Goal: Information Seeking & Learning: Learn about a topic

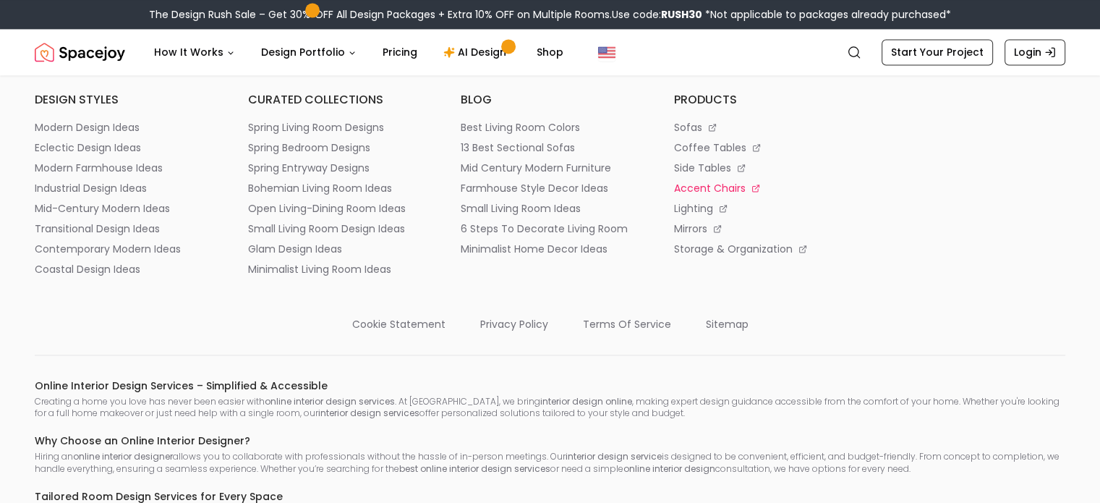
scroll to position [7705, 0]
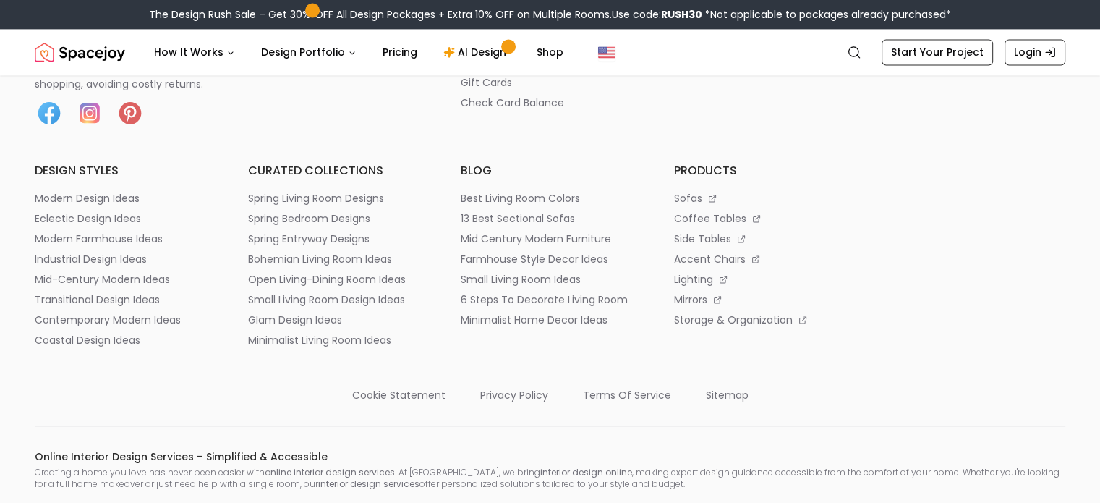
click at [492, 9] on p "hire a designer" at bounding box center [498, 1] width 75 height 14
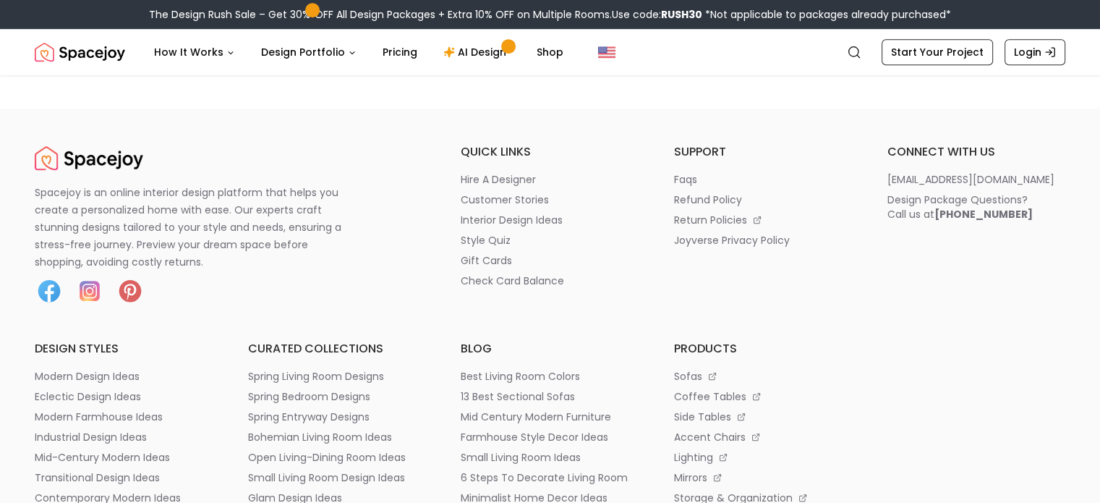
scroll to position [1012, 0]
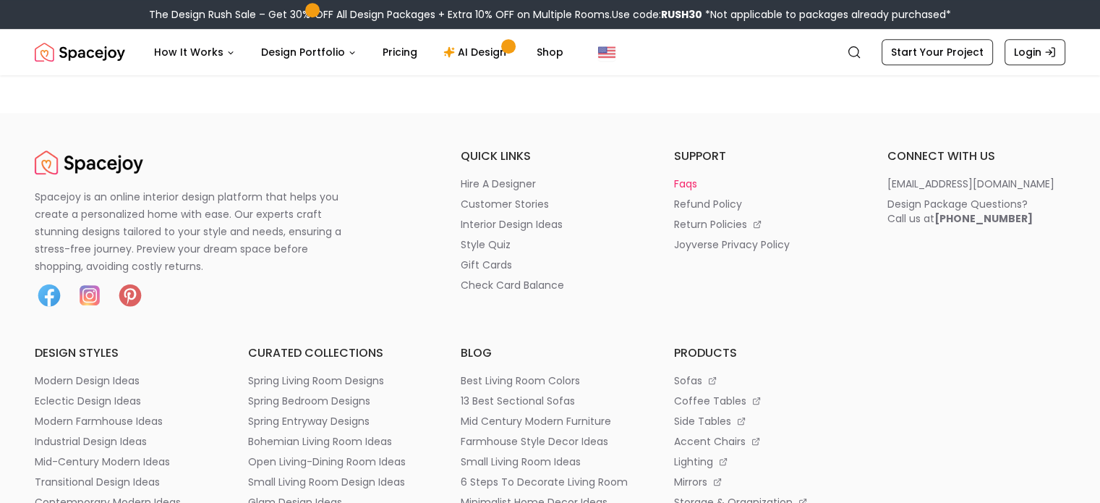
click at [680, 187] on p "faqs" at bounding box center [685, 183] width 23 height 14
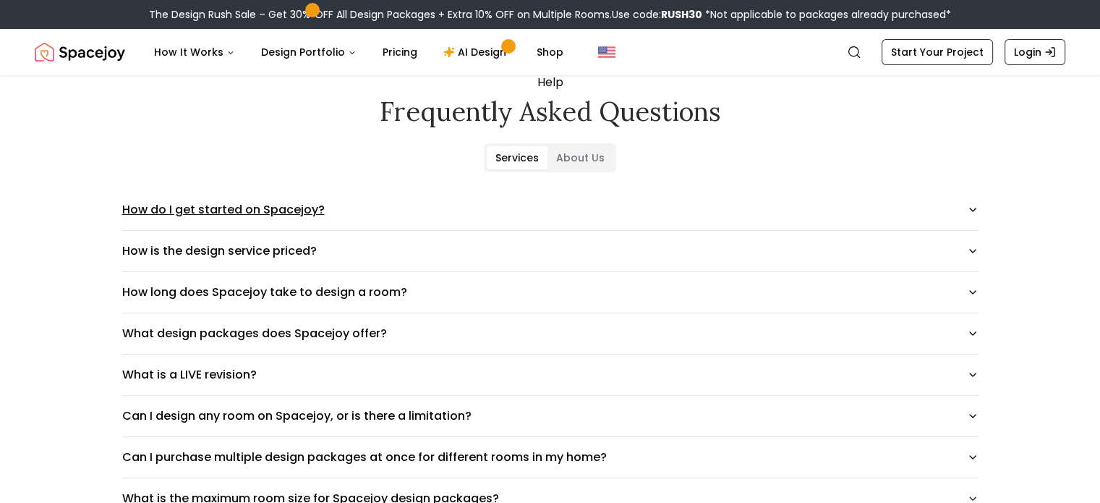
scroll to position [72, 0]
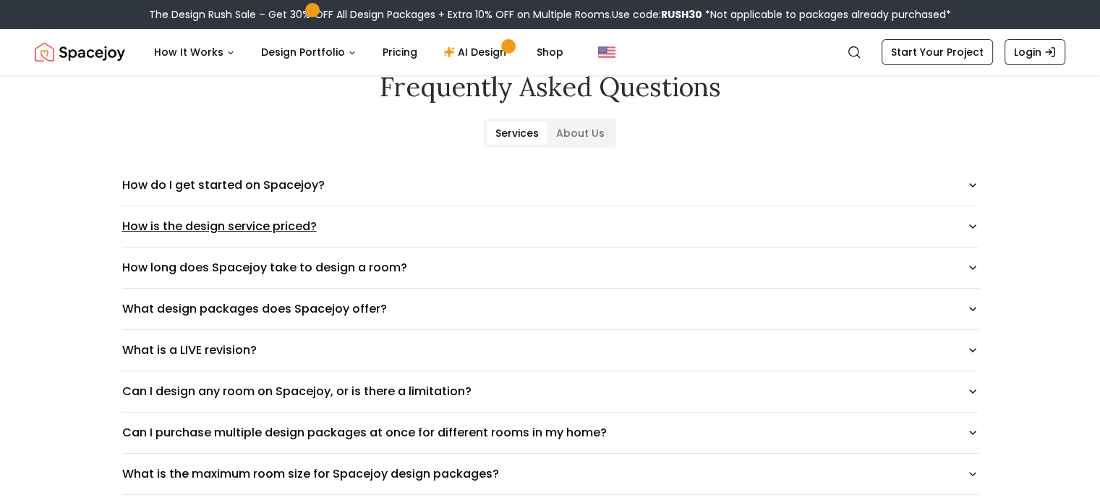
click at [391, 238] on button "How is the design service priced?" at bounding box center [550, 226] width 856 height 40
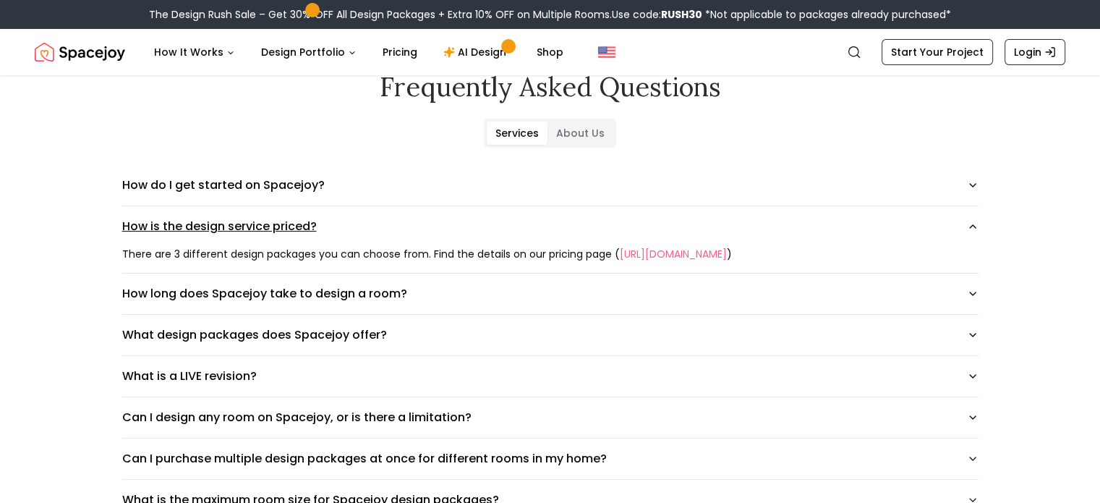
click at [388, 225] on button "How is the design service priced?" at bounding box center [550, 226] width 856 height 40
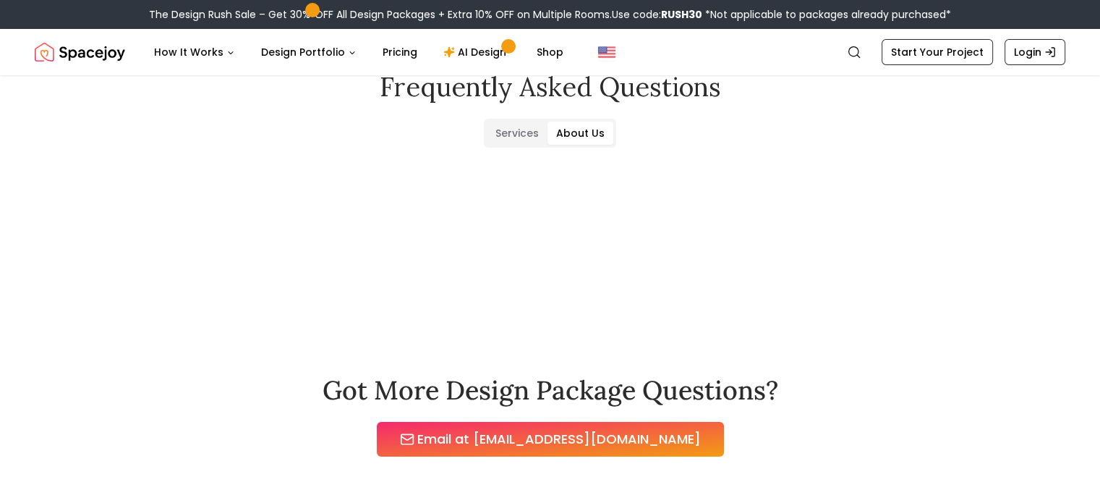
click at [596, 128] on Us "About Us" at bounding box center [580, 132] width 66 height 23
click at [251, 272] on button "Connect with us" at bounding box center [550, 267] width 856 height 40
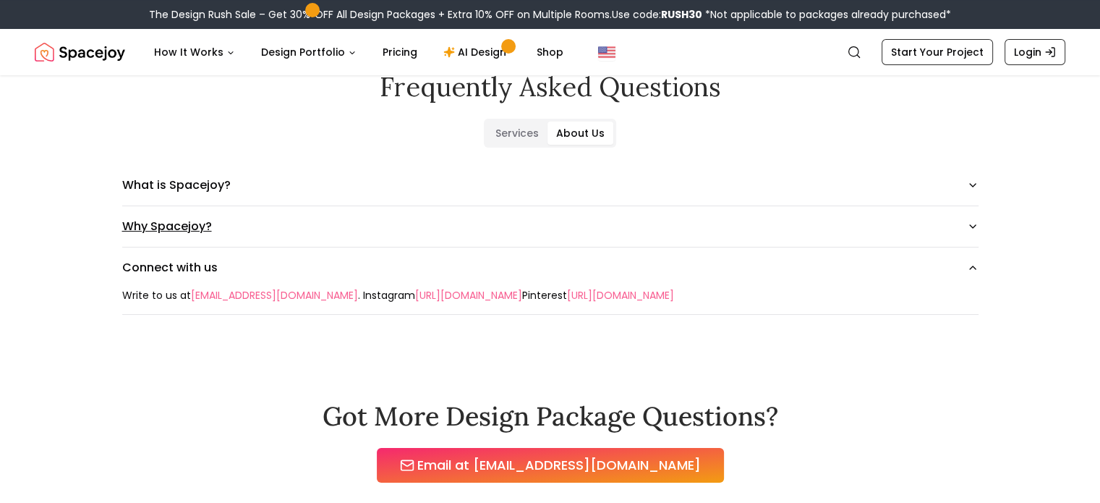
click at [263, 230] on button "Why Spacejoy?" at bounding box center [550, 226] width 856 height 40
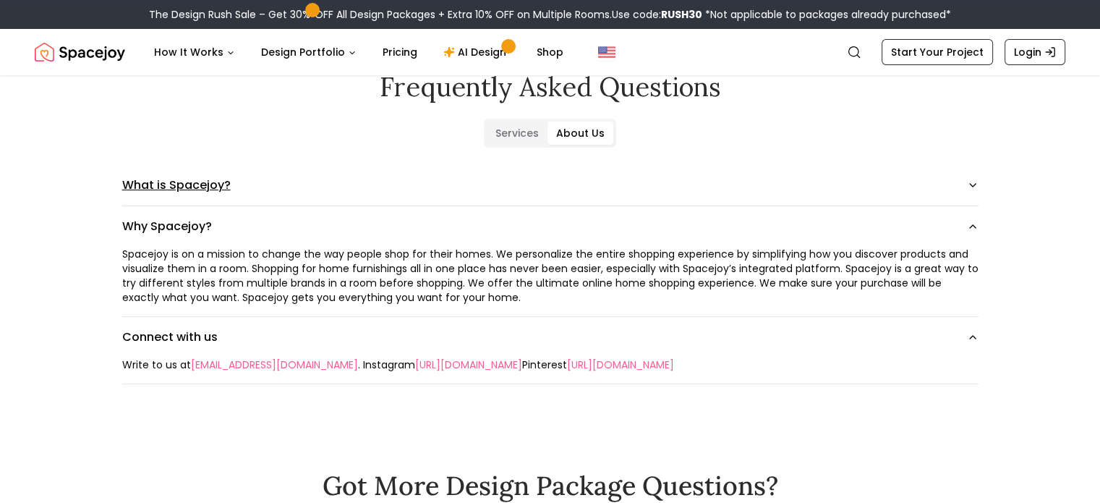
click at [262, 181] on button "What is Spacejoy?" at bounding box center [550, 185] width 856 height 40
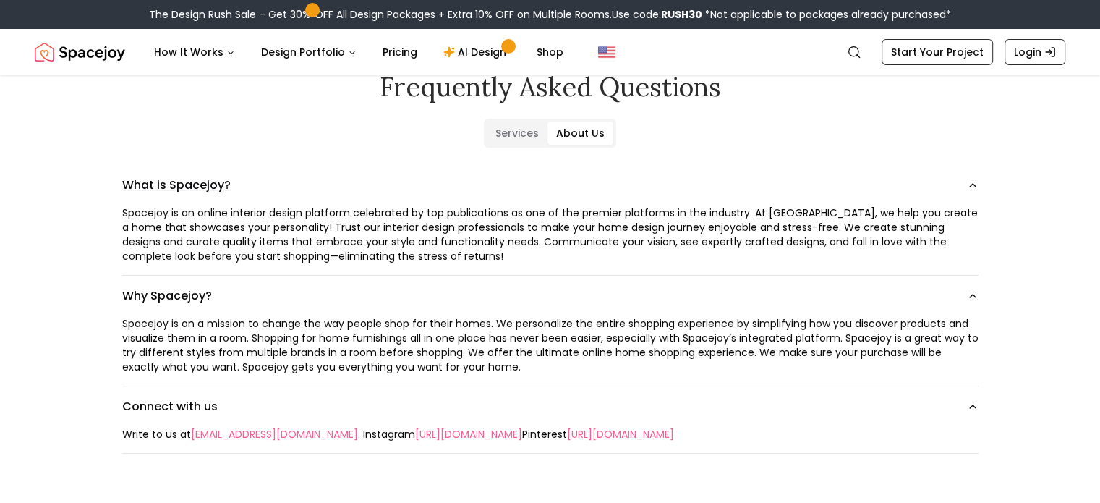
click at [262, 181] on button "What is Spacejoy?" at bounding box center [550, 185] width 856 height 40
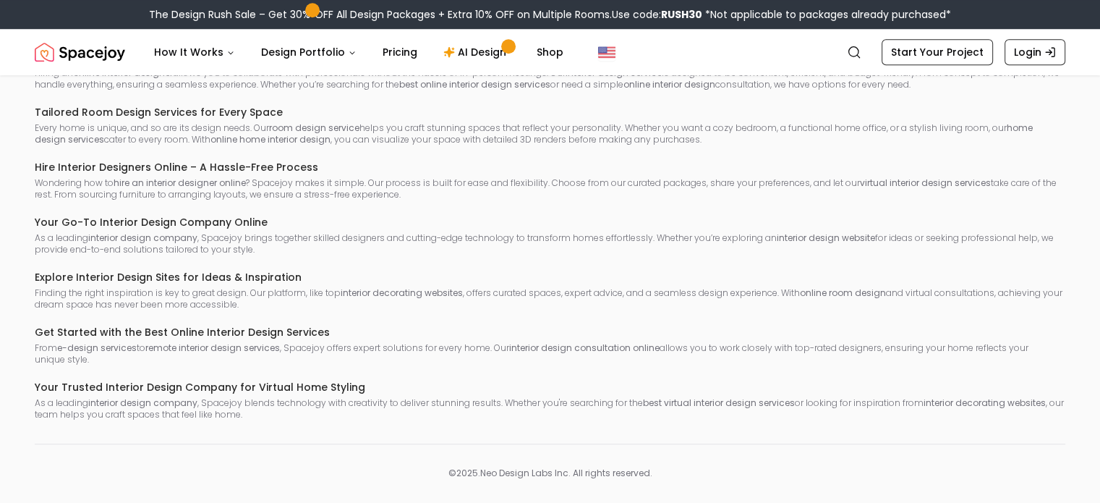
scroll to position [1273, 0]
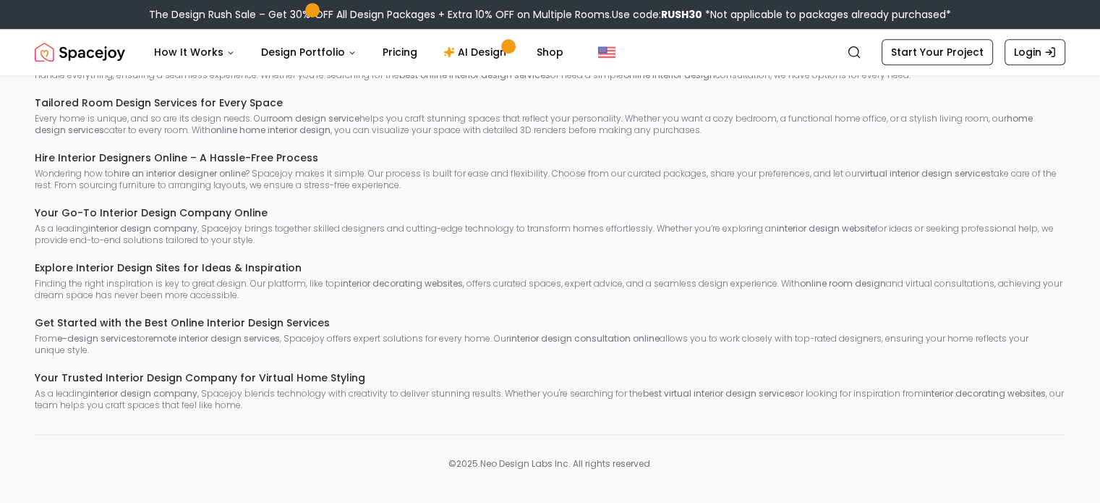
click at [87, 54] on img "Spacejoy" at bounding box center [80, 52] width 90 height 29
